Goal: Complete application form: Complete application form

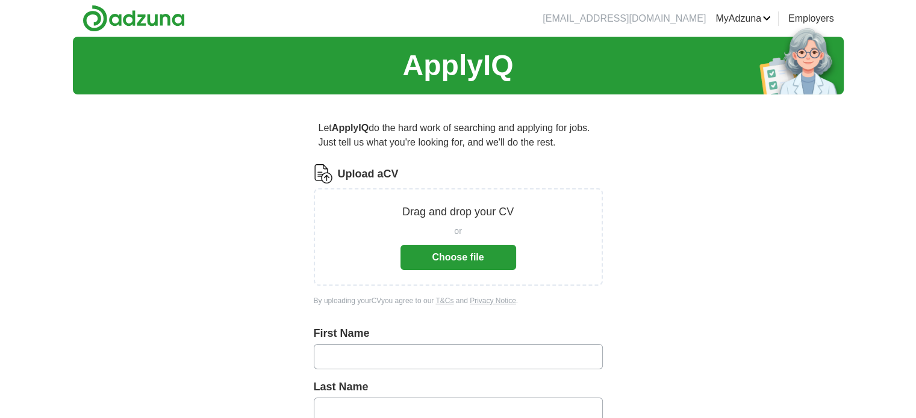
click at [421, 260] on button "Choose file" at bounding box center [458, 257] width 116 height 25
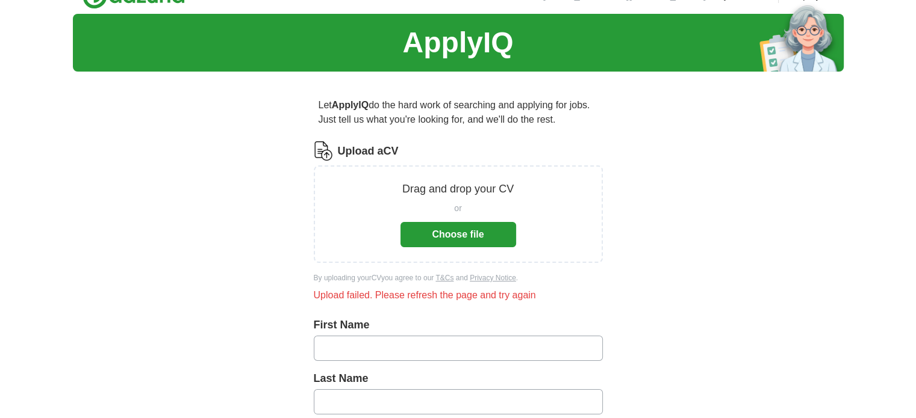
scroll to position [23, 0]
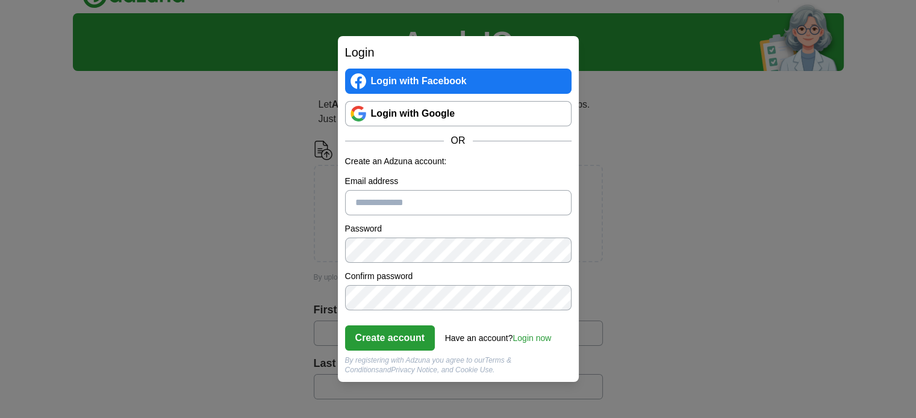
scroll to position [23, 0]
click at [411, 111] on link "Login with Google" at bounding box center [458, 113] width 226 height 25
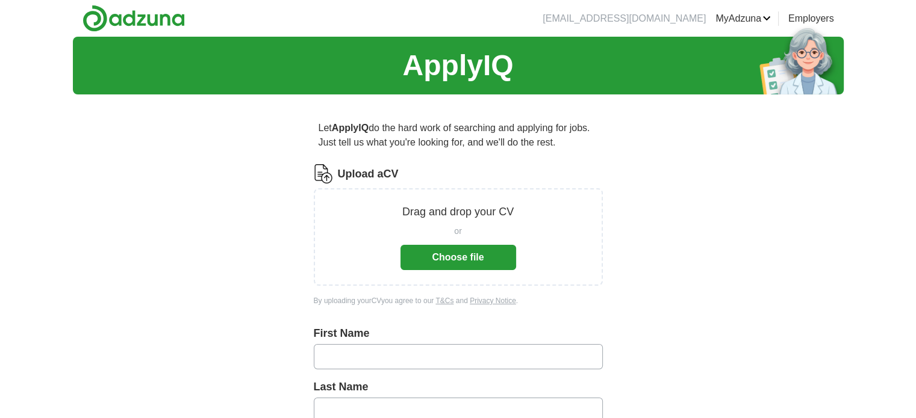
click at [479, 266] on button "Choose file" at bounding box center [458, 257] width 116 height 25
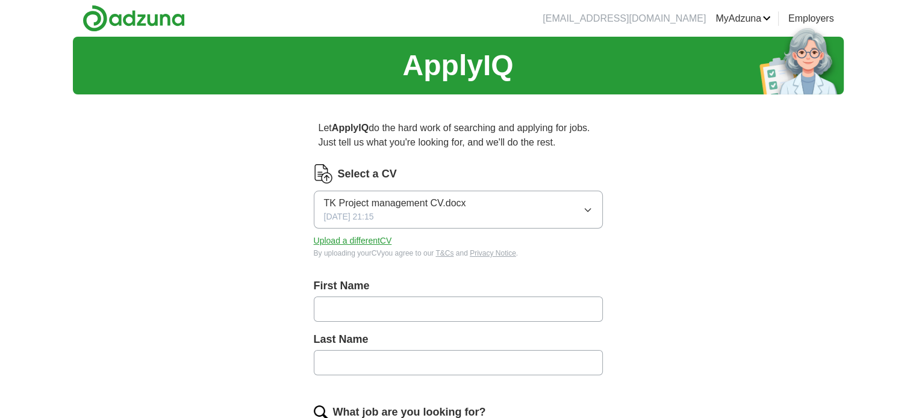
click at [371, 311] on input "text" at bounding box center [458, 309] width 289 height 25
type input "********"
type input "**********"
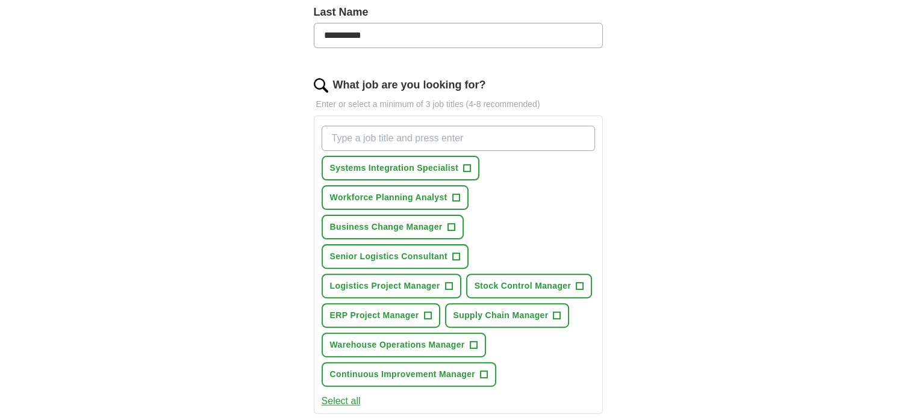
scroll to position [330, 0]
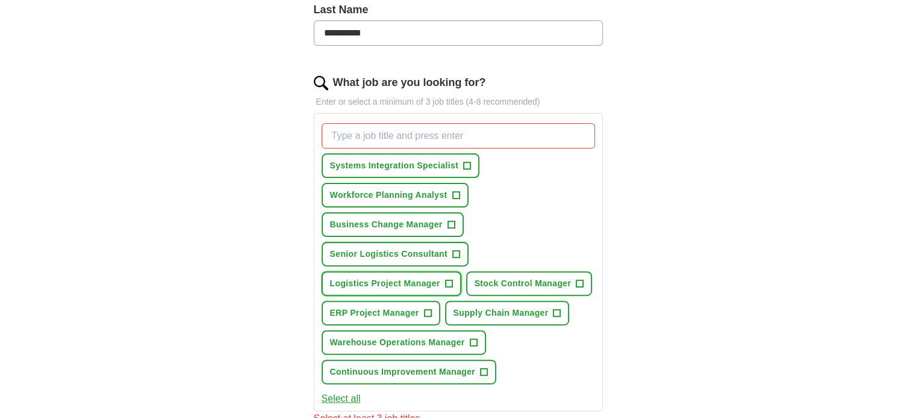
click at [423, 282] on span "Logistics Project Manager" at bounding box center [385, 284] width 110 height 13
click at [396, 314] on span "ERP Project Manager" at bounding box center [374, 313] width 89 height 13
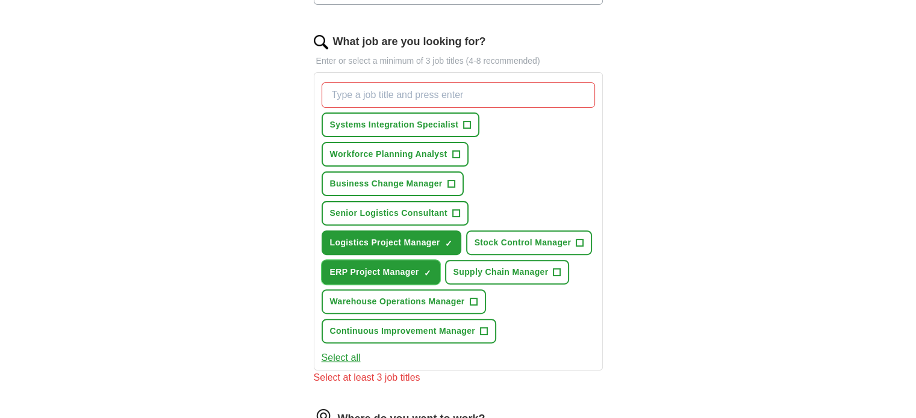
scroll to position [374, 0]
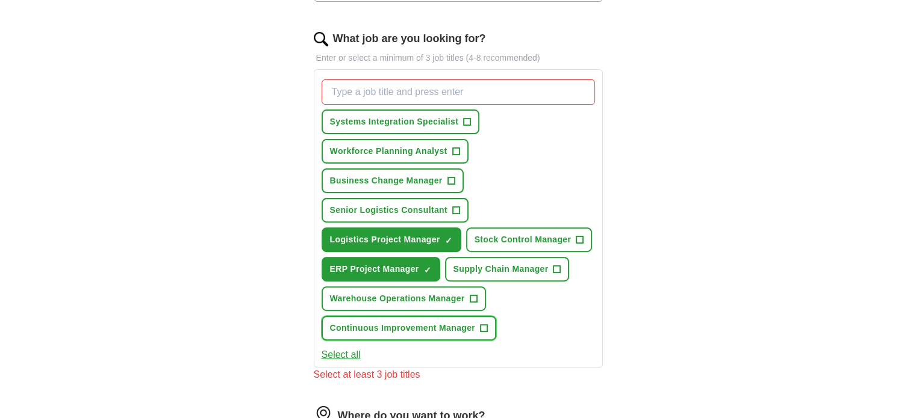
click at [424, 323] on span "Continuous Improvement Manager" at bounding box center [403, 328] width 146 height 13
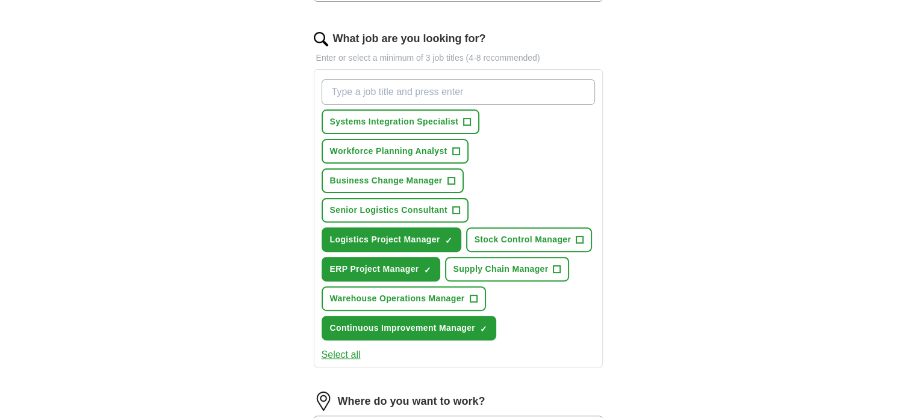
click at [493, 87] on input "What job are you looking for?" at bounding box center [458, 91] width 273 height 25
type input "assistant project manager"
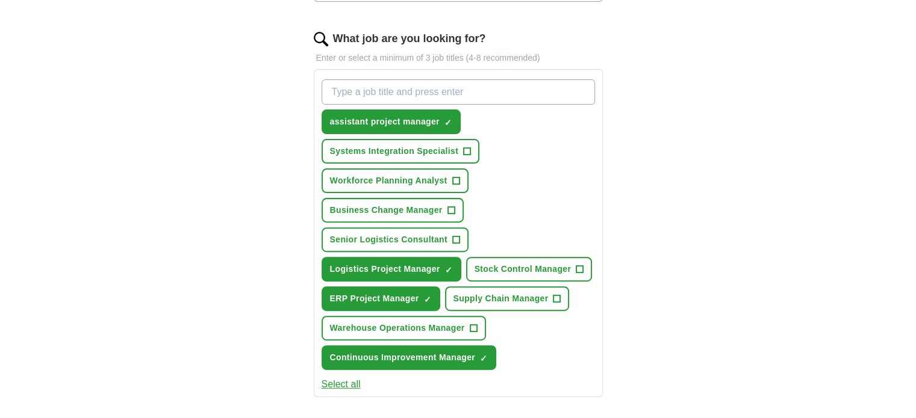
click at [493, 87] on input "What job are you looking for?" at bounding box center [458, 91] width 273 height 25
click at [356, 87] on input "juniour project manager" at bounding box center [458, 91] width 273 height 25
click at [344, 97] on input "juniour project manager" at bounding box center [458, 91] width 273 height 25
type input "junior project manager"
click at [458, 82] on input "junior project manager" at bounding box center [458, 91] width 273 height 25
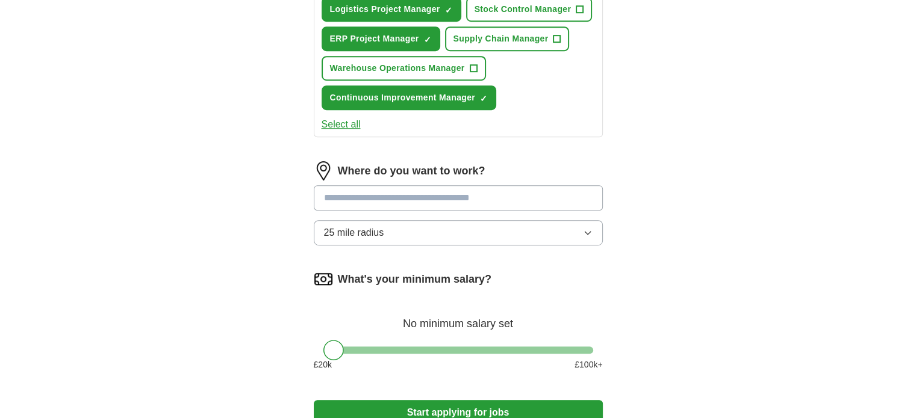
scroll to position [633, 0]
click at [482, 186] on input at bounding box center [458, 198] width 289 height 25
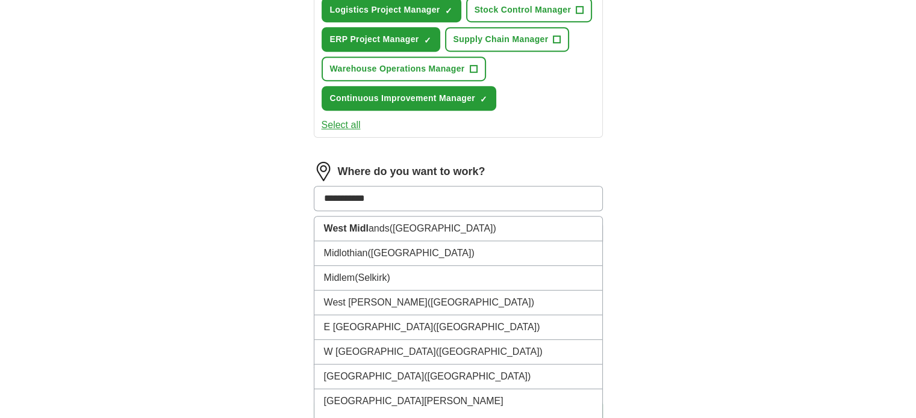
type input "**********"
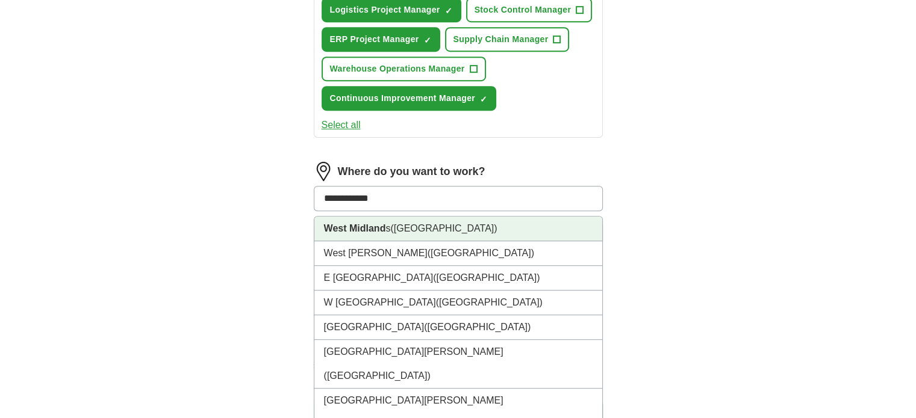
click at [431, 222] on li "West Midland s (UK)" at bounding box center [458, 229] width 288 height 25
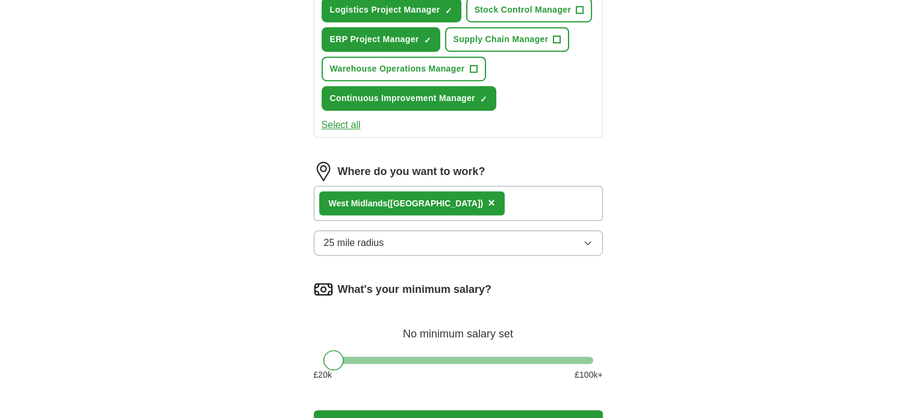
click at [467, 198] on div "West Midland s (UK) ×" at bounding box center [458, 203] width 289 height 35
click at [496, 186] on div "West Midland s (UK) ×" at bounding box center [458, 203] width 289 height 35
click at [489, 199] on div "West Midland s (UK) ×" at bounding box center [458, 203] width 289 height 35
click at [459, 244] on button "25 mile radius" at bounding box center [458, 243] width 289 height 25
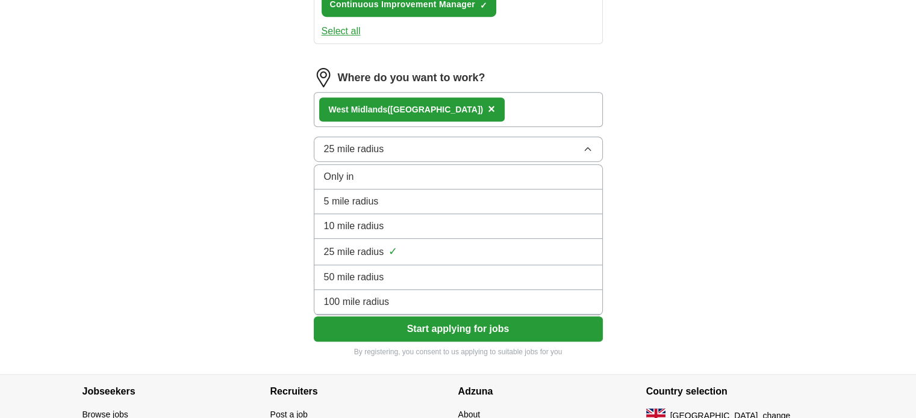
scroll to position [730, 0]
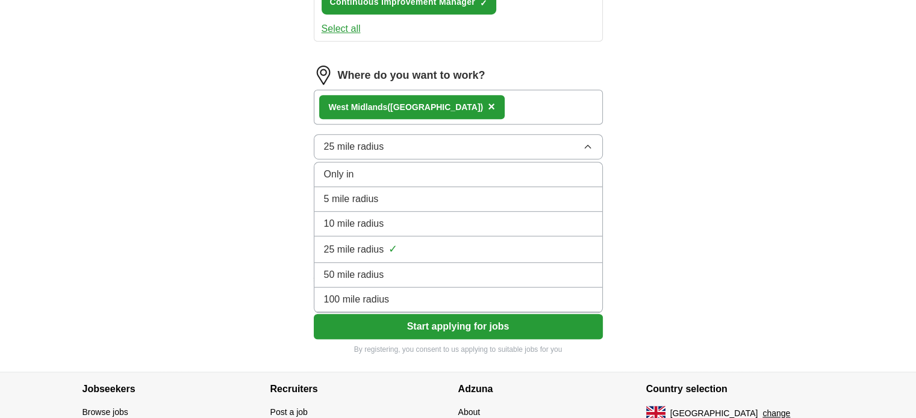
click at [412, 301] on li "100 mile radius" at bounding box center [458, 300] width 288 height 25
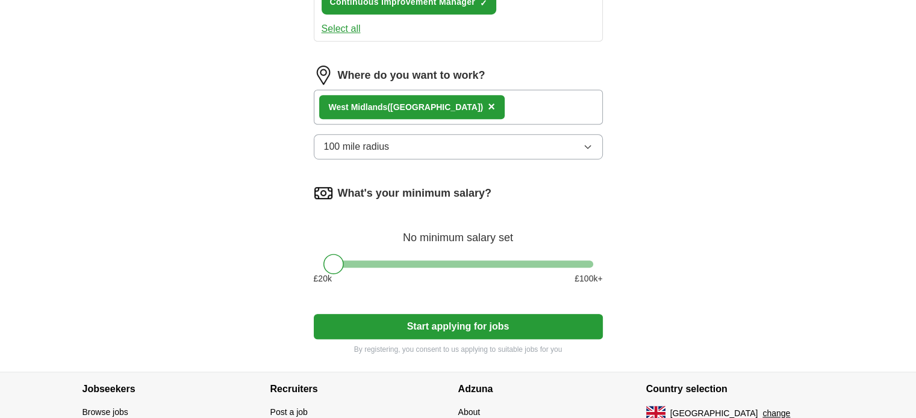
click at [429, 144] on button "100 mile radius" at bounding box center [458, 146] width 289 height 25
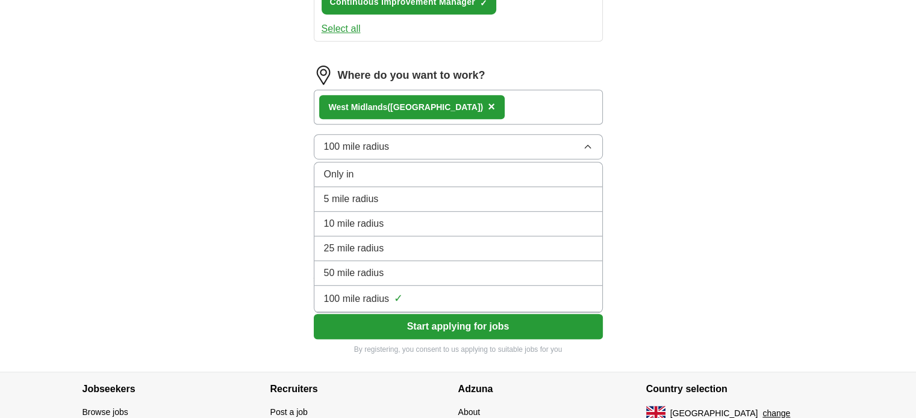
click at [383, 266] on span "50 mile radius" at bounding box center [354, 273] width 60 height 14
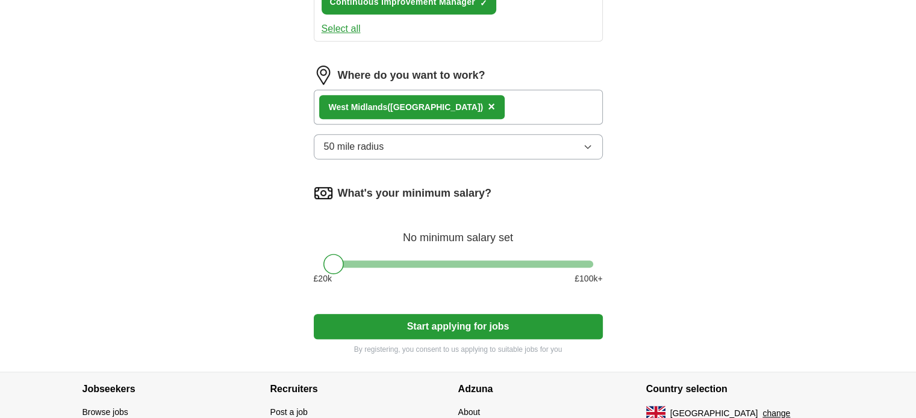
click at [378, 273] on div "£ 20 k £ 100 k+" at bounding box center [458, 279] width 289 height 13
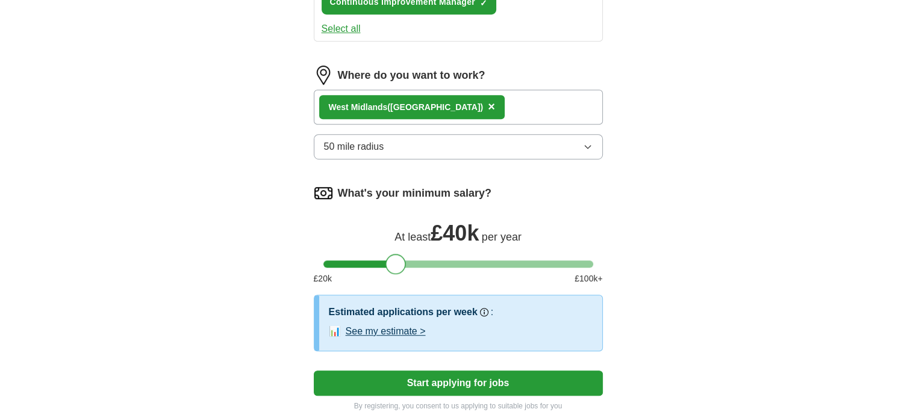
drag, startPoint x: 330, startPoint y: 260, endPoint x: 393, endPoint y: 266, distance: 62.9
click at [393, 266] on div at bounding box center [395, 264] width 20 height 20
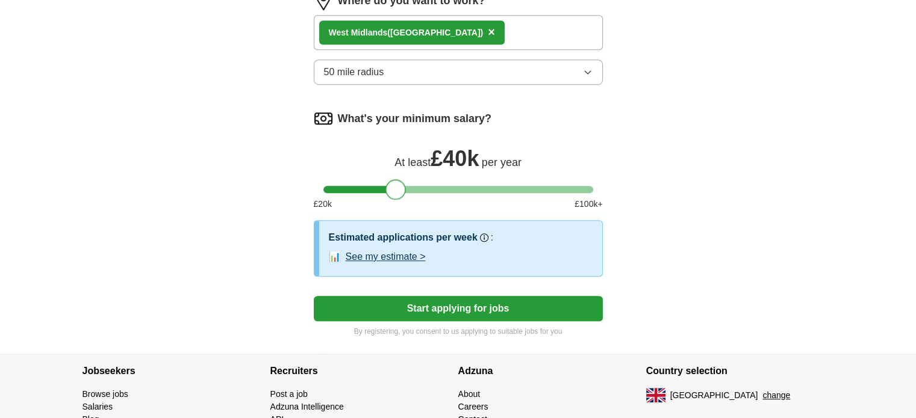
scroll to position [858, 0]
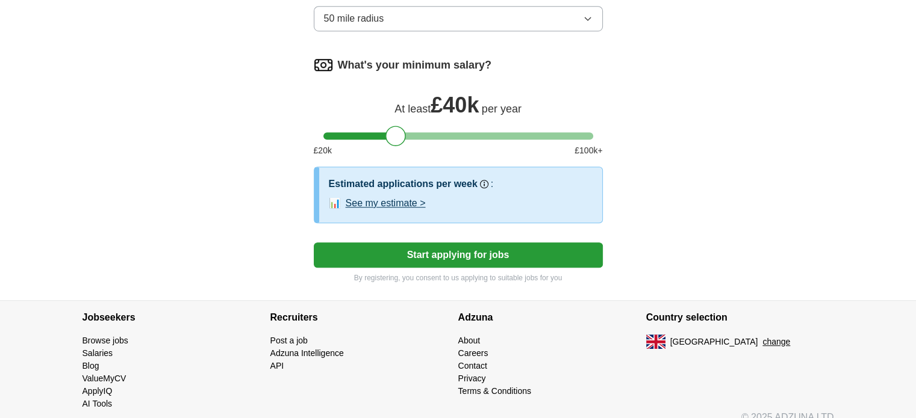
click at [407, 243] on button "Start applying for jobs" at bounding box center [458, 255] width 289 height 25
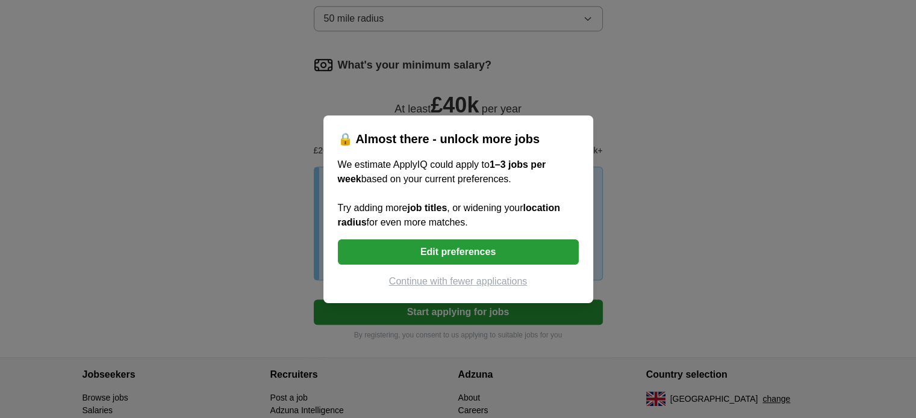
click at [452, 251] on button "Edit preferences" at bounding box center [458, 252] width 241 height 25
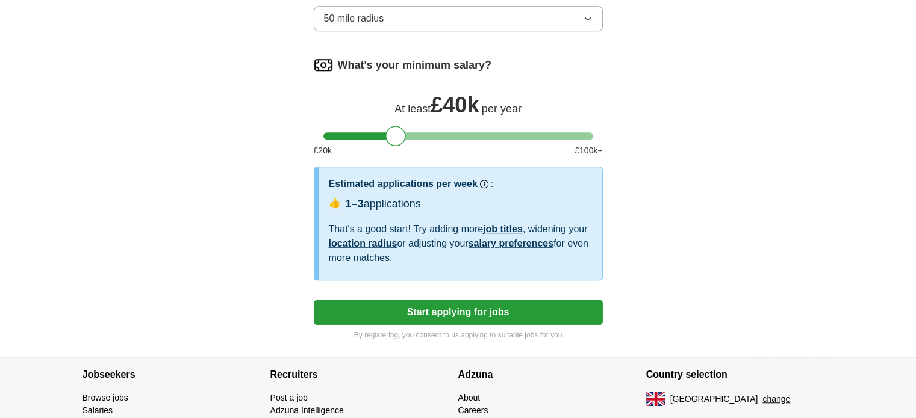
click at [459, 308] on button "Start applying for jobs" at bounding box center [458, 312] width 289 height 25
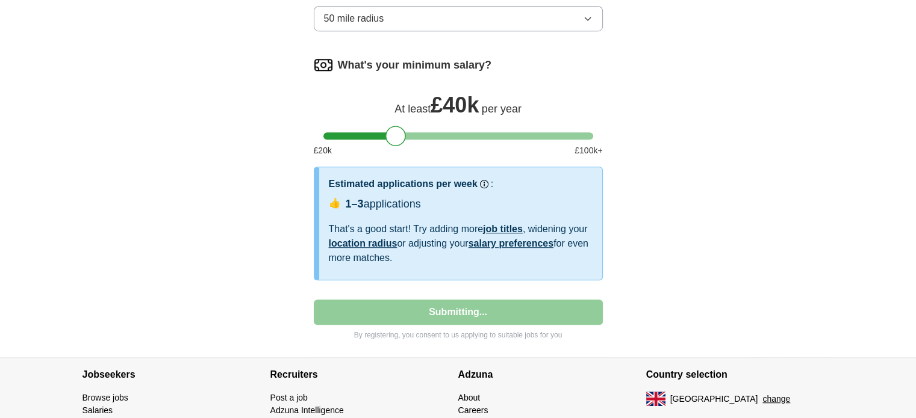
select select "**"
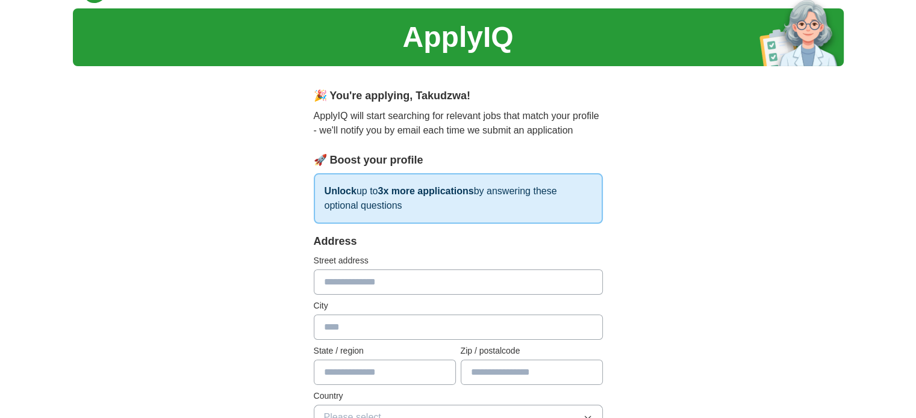
scroll to position [0, 0]
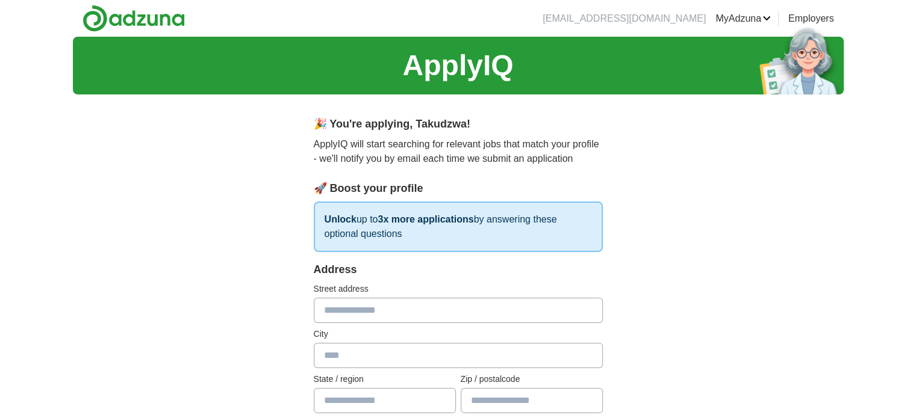
click at [405, 303] on input "text" at bounding box center [458, 310] width 289 height 25
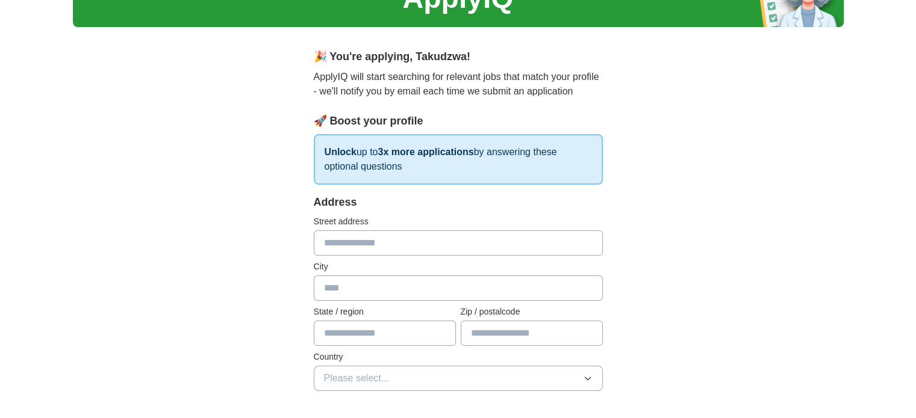
scroll to position [67, 0]
type input "**********"
type input "*******"
type input "**********"
type input "*******"
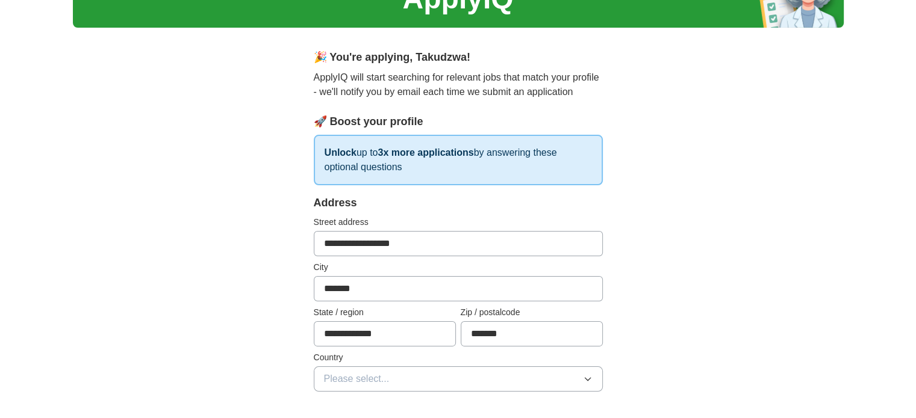
click at [314, 367] on button "Please select..." at bounding box center [458, 379] width 289 height 25
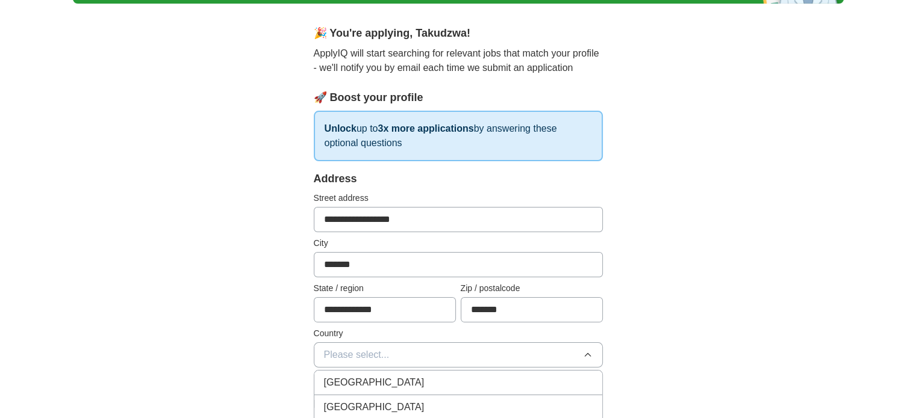
click at [387, 387] on span "[GEOGRAPHIC_DATA]" at bounding box center [374, 383] width 101 height 14
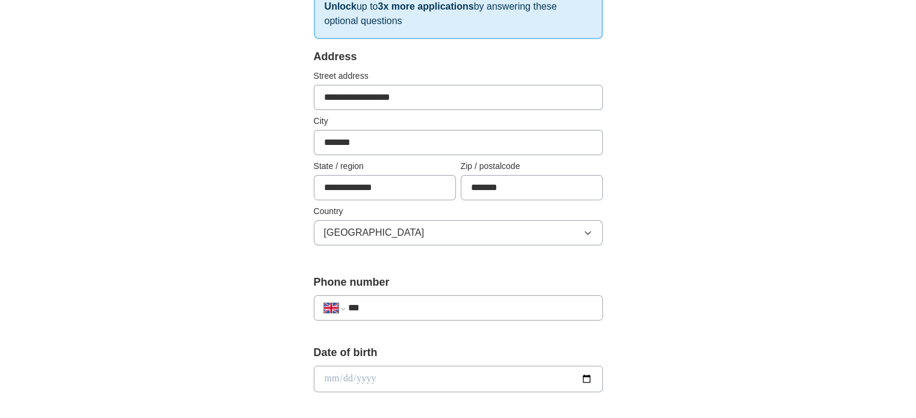
scroll to position [214, 0]
click at [419, 294] on div "**********" at bounding box center [458, 306] width 289 height 25
click at [413, 304] on input "***" at bounding box center [469, 307] width 244 height 14
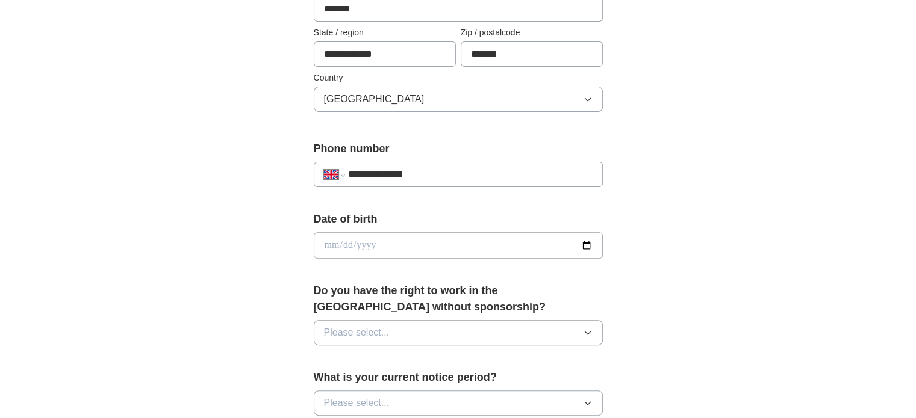
scroll to position [349, 0]
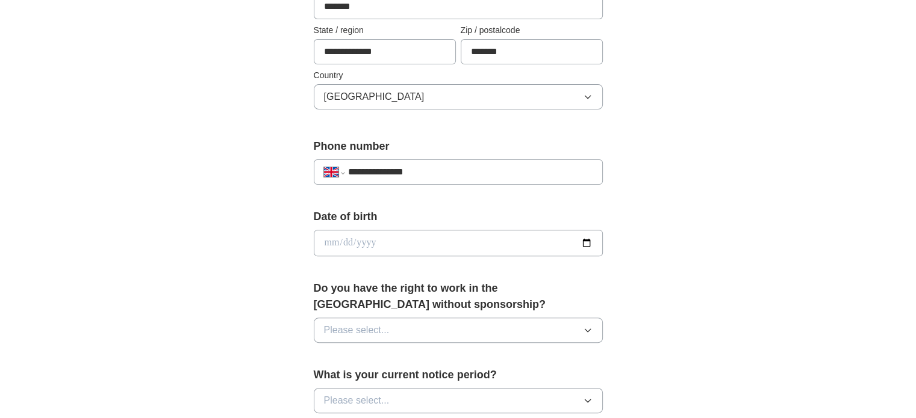
type input "**********"
click at [427, 247] on input "date" at bounding box center [458, 243] width 289 height 26
type input "**********"
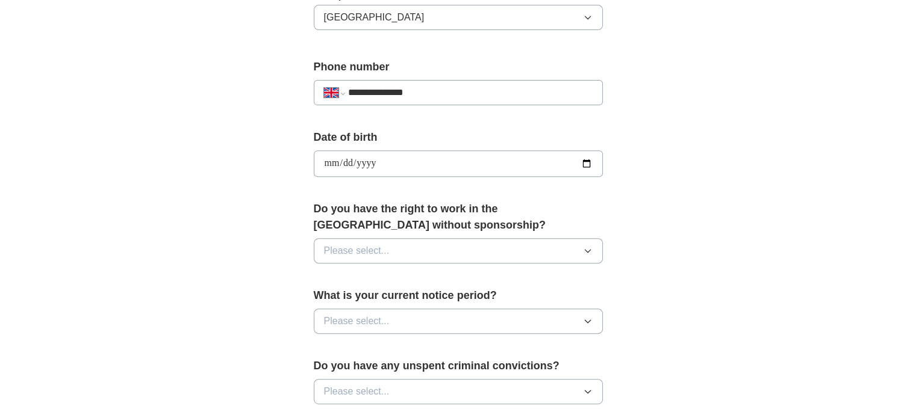
scroll to position [430, 0]
click at [427, 247] on button "Please select..." at bounding box center [458, 249] width 289 height 25
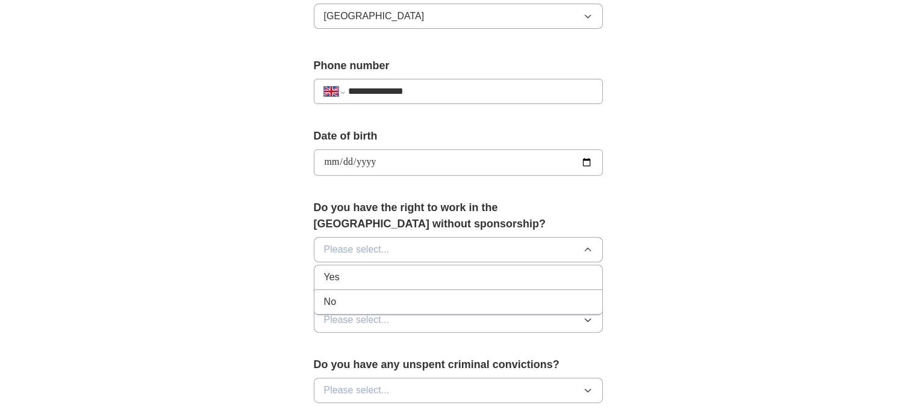
click at [413, 274] on div "Yes" at bounding box center [458, 277] width 269 height 14
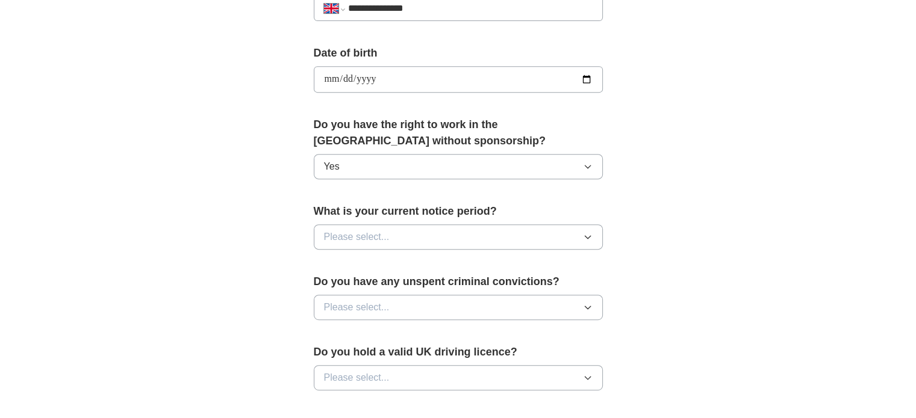
scroll to position [515, 0]
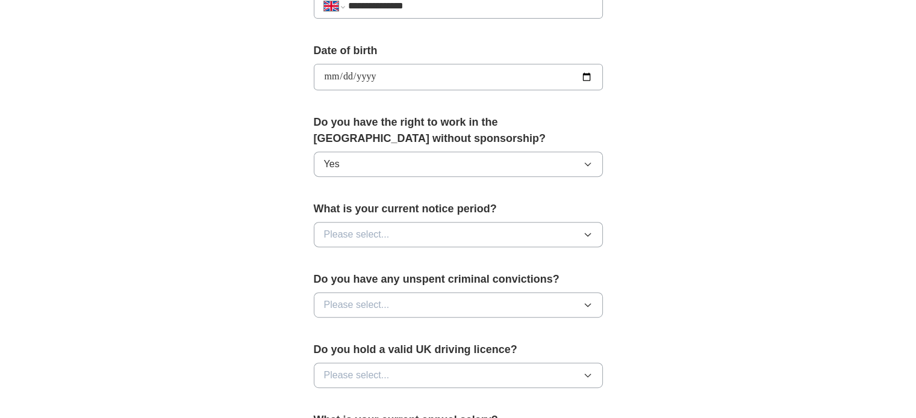
click at [437, 238] on button "Please select..." at bounding box center [458, 234] width 289 height 25
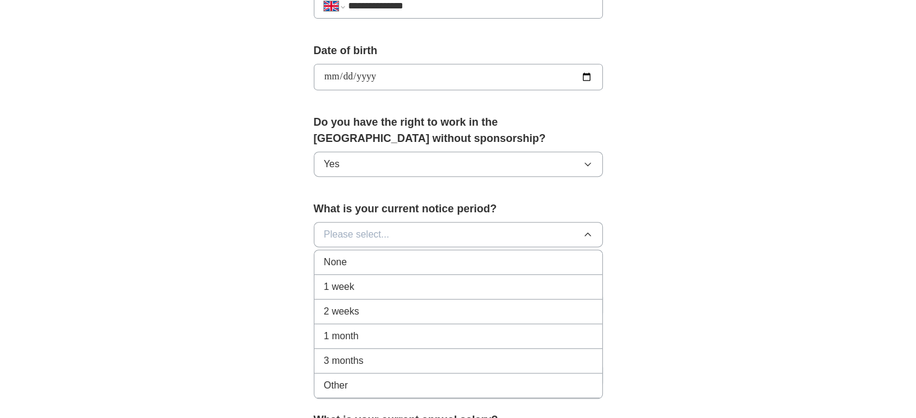
click at [393, 329] on div "1 month" at bounding box center [458, 336] width 269 height 14
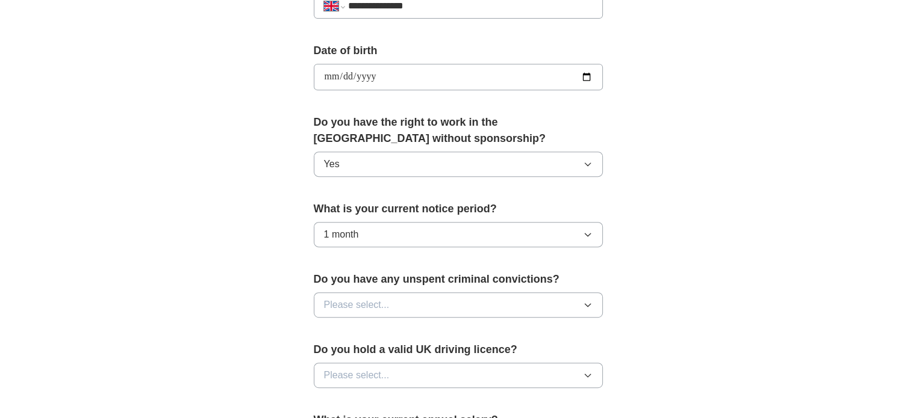
click at [384, 303] on span "Please select..." at bounding box center [357, 305] width 66 height 14
click at [366, 352] on div "No" at bounding box center [458, 357] width 269 height 14
click at [364, 374] on span "Please select..." at bounding box center [357, 375] width 66 height 14
click at [359, 396] on div "Yes" at bounding box center [458, 403] width 269 height 14
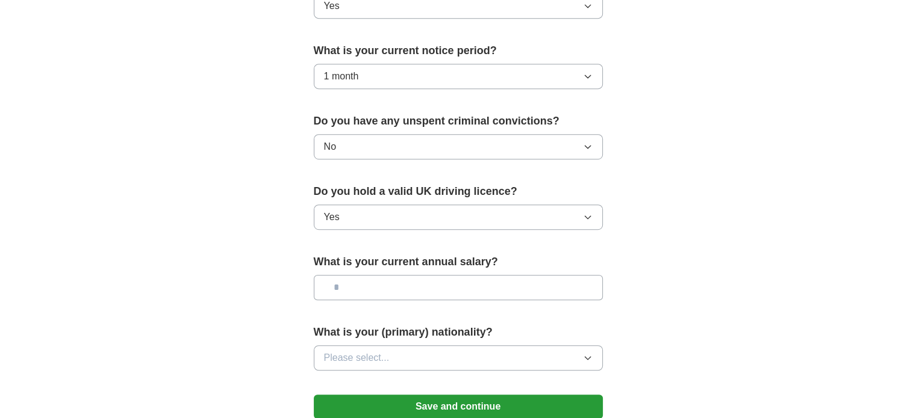
scroll to position [674, 0]
click at [411, 290] on input "text" at bounding box center [458, 287] width 289 height 25
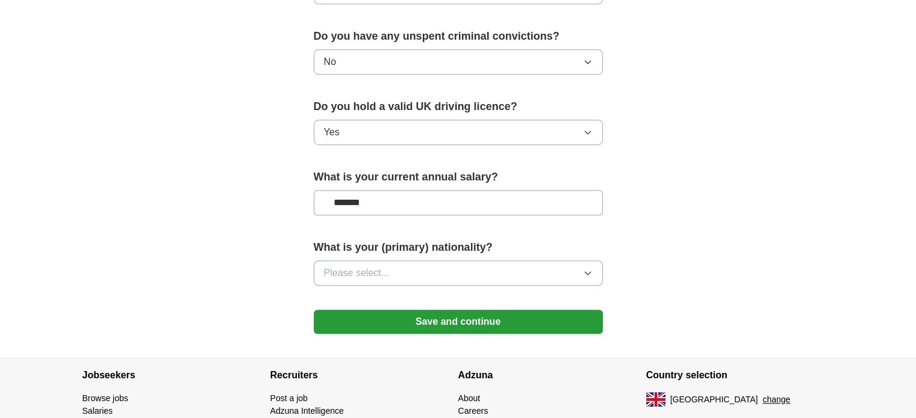
scroll to position [761, 0]
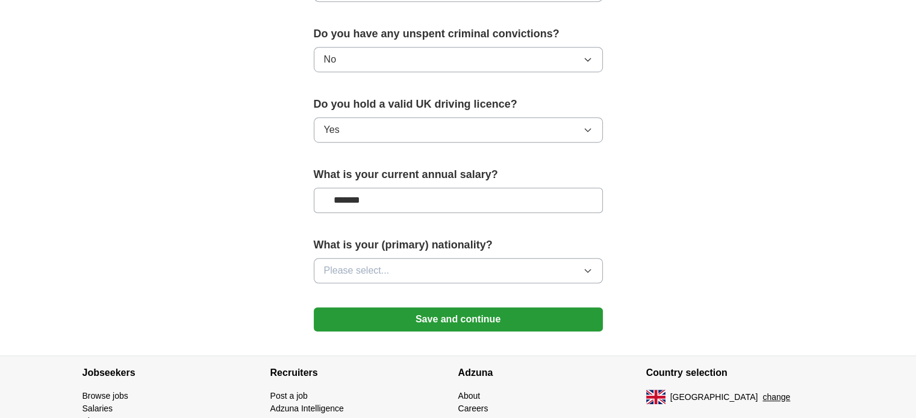
type input "*******"
click at [413, 276] on button "Please select..." at bounding box center [458, 270] width 289 height 25
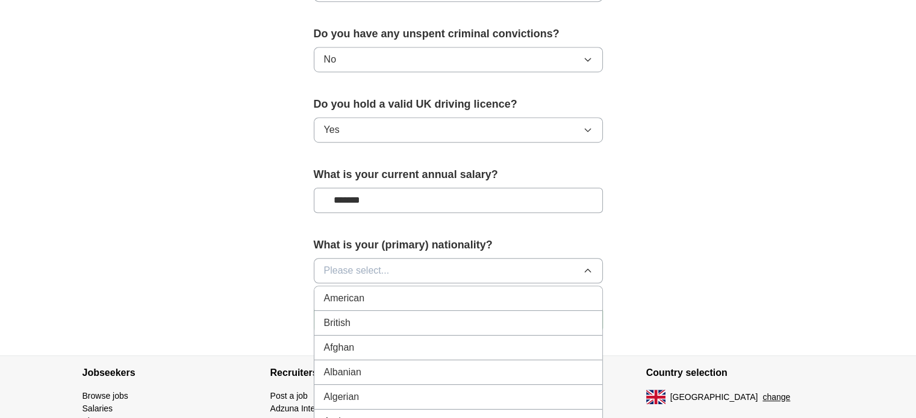
click at [402, 317] on div "British" at bounding box center [458, 323] width 269 height 14
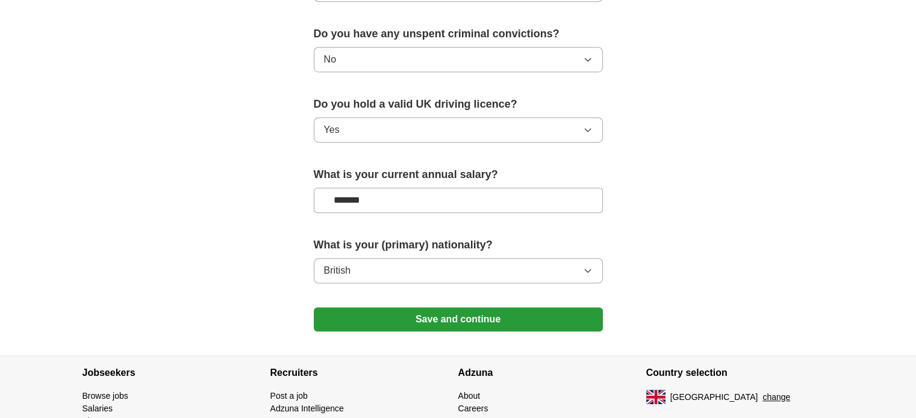
scroll to position [828, 0]
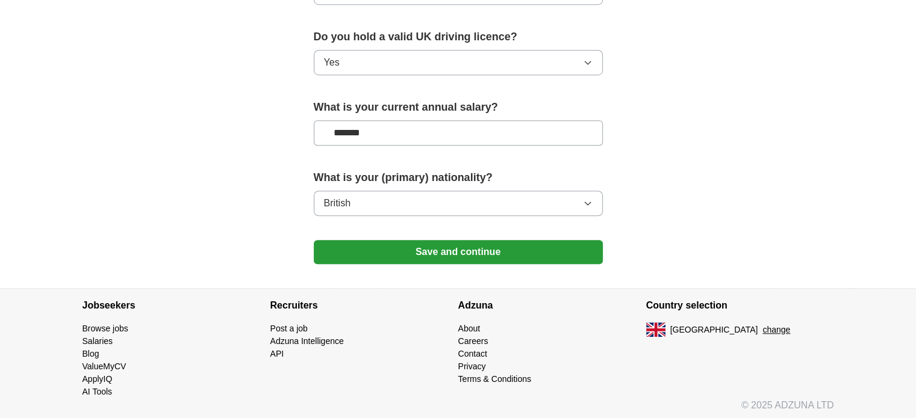
click at [456, 247] on button "Save and continue" at bounding box center [458, 252] width 289 height 24
